Goal: Task Accomplishment & Management: Use online tool/utility

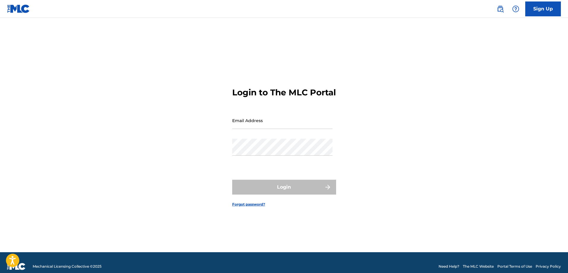
click at [255, 129] on input "Email Address" at bounding box center [282, 120] width 100 height 17
paste input "[EMAIL_ADDRESS][DOMAIN_NAME]"
type input "[EMAIL_ADDRESS][DOMAIN_NAME]"
click at [98, 142] on div "Login to The MLC Portal Email Address [EMAIL_ADDRESS][DOMAIN_NAME] Password Log…" at bounding box center [284, 142] width 416 height 219
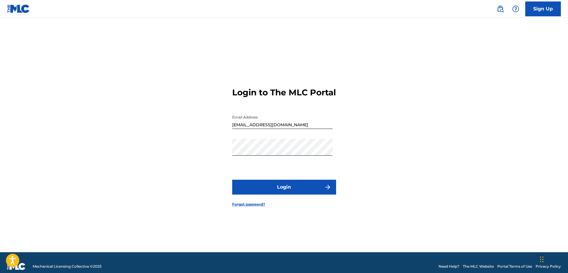
click at [274, 189] on button "Login" at bounding box center [284, 187] width 104 height 15
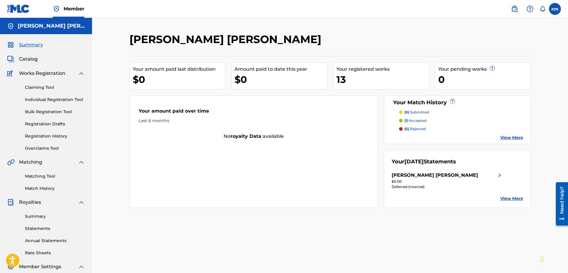
click at [511, 198] on link "View More" at bounding box center [511, 198] width 23 height 6
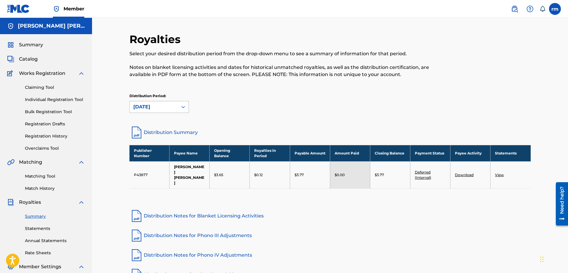
click at [156, 105] on div "[DATE]" at bounding box center [153, 106] width 41 height 7
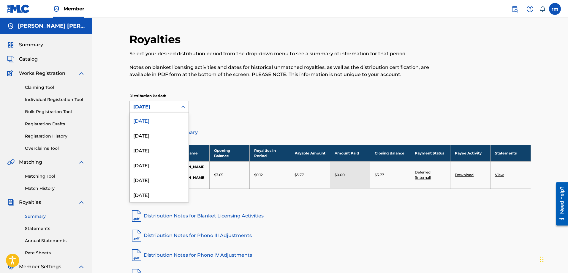
click at [263, 109] on div "Distribution Period: 54 results available. Use Up and Down to choose options, p…" at bounding box center [331, 103] width 402 height 20
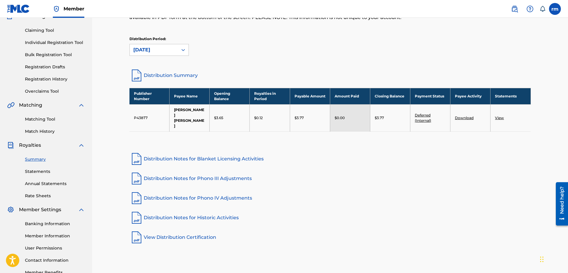
scroll to position [49, 0]
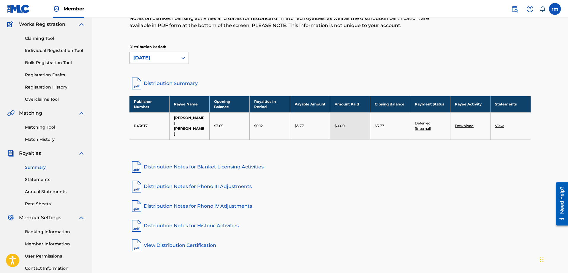
click at [155, 84] on link "Distribution Summary" at bounding box center [331, 83] width 402 height 14
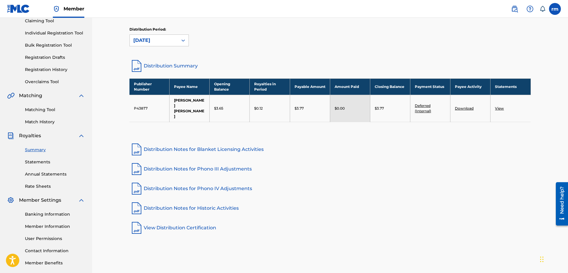
scroll to position [68, 0]
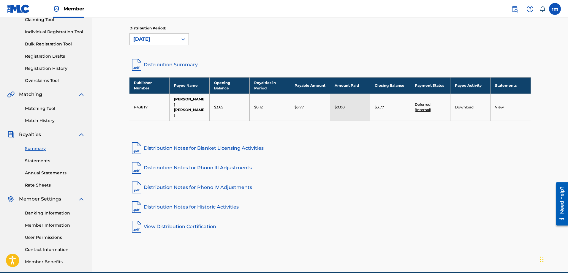
click at [43, 107] on link "Matching Tool" at bounding box center [55, 108] width 60 height 6
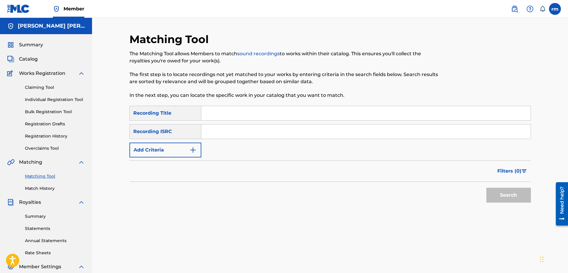
click at [231, 110] on input "Search Form" at bounding box center [365, 113] width 329 height 14
paste input "HATKBARHA ALYA"
type input "HATKBARHA ALYA"
click at [514, 195] on button "Search" at bounding box center [509, 195] width 45 height 15
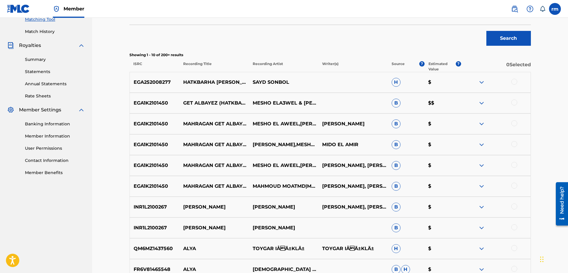
scroll to position [158, 0]
